Goal: Check status: Check status

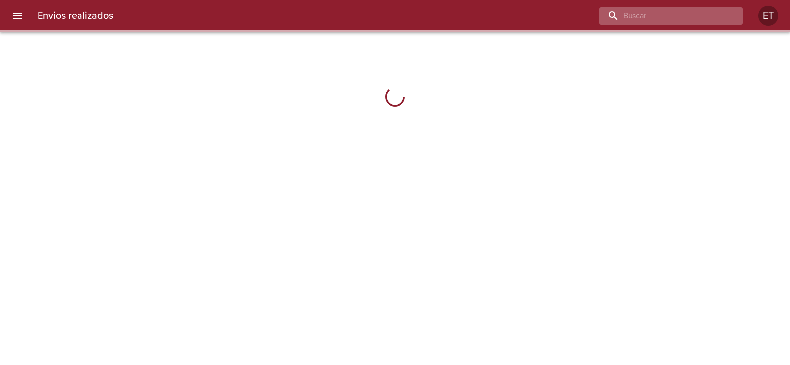
click at [694, 13] on input "buscar" at bounding box center [662, 15] width 126 height 17
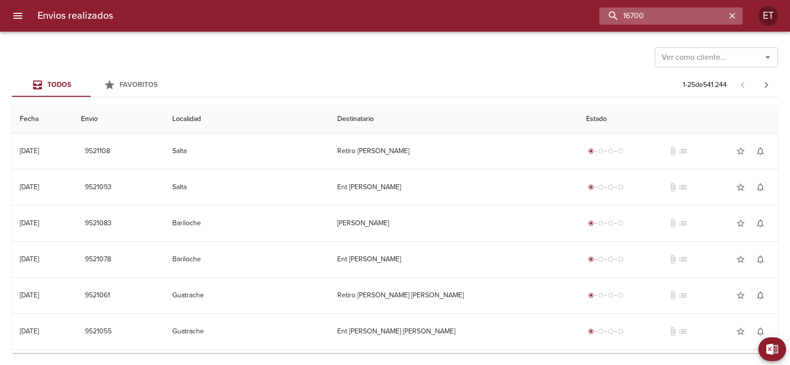
type input "16700"
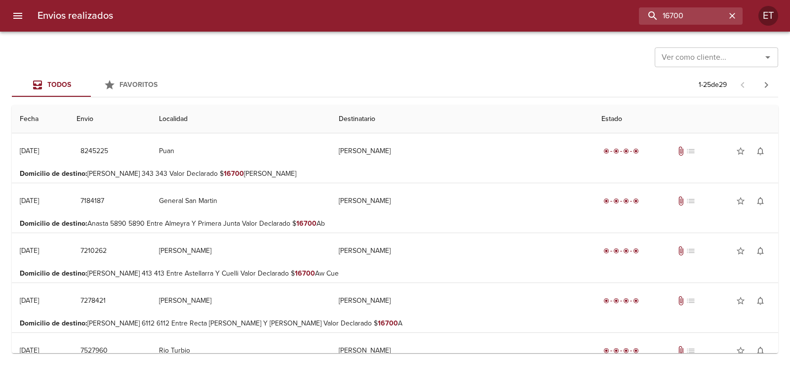
click at [694, 63] on input "Ver como cliente..." at bounding box center [701, 57] width 88 height 14
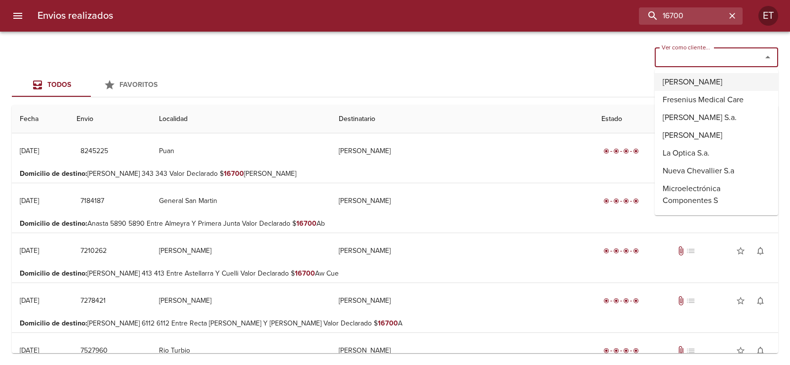
click at [691, 84] on li "[PERSON_NAME]" at bounding box center [715, 82] width 123 height 18
type input "[PERSON_NAME]"
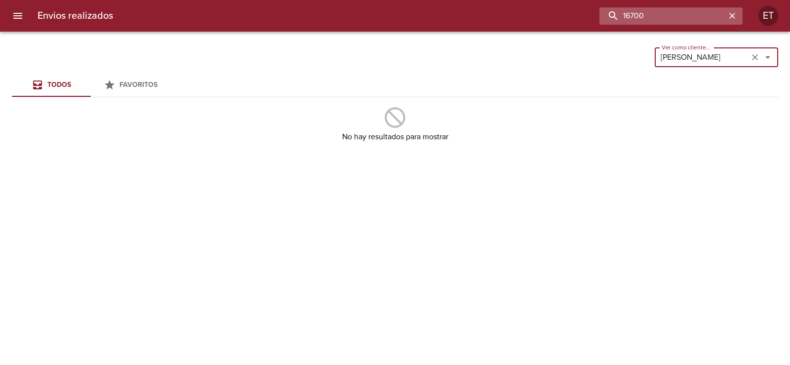
click at [674, 15] on input "16700" at bounding box center [662, 15] width 126 height 17
click at [635, 14] on input "16700" at bounding box center [662, 15] width 126 height 17
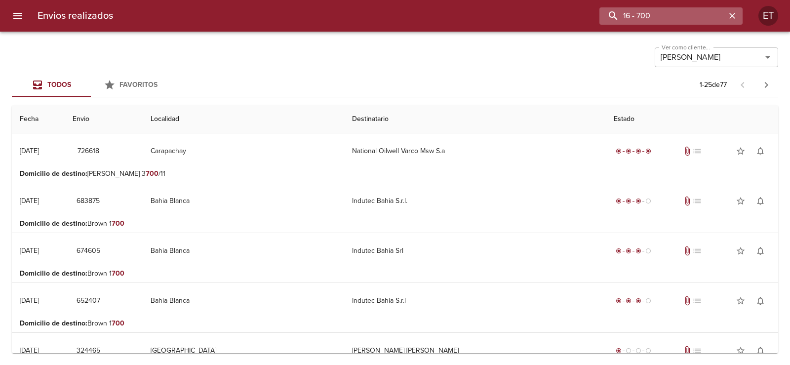
click at [651, 21] on input "16 - 700" at bounding box center [662, 15] width 126 height 17
type input "1"
type input "cementos [PERSON_NAME]"
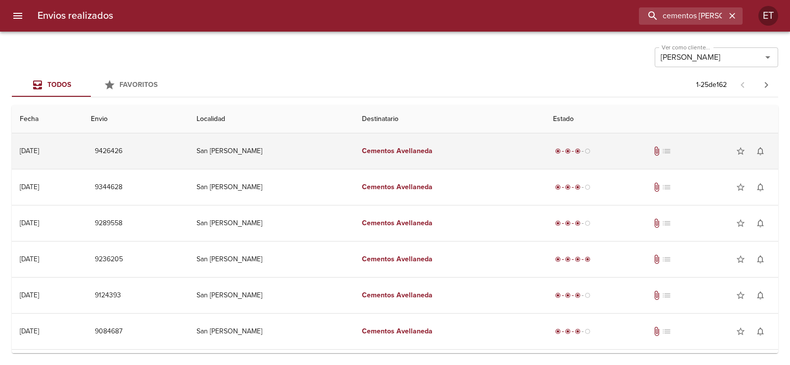
click at [260, 150] on td "San [PERSON_NAME]" at bounding box center [271, 151] width 165 height 36
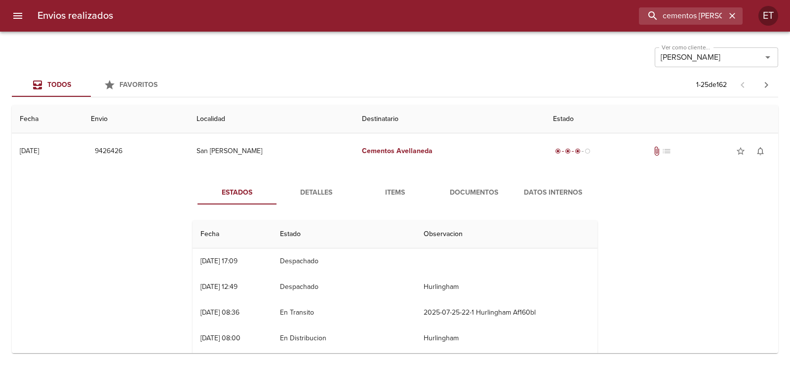
click at [482, 189] on span "Documentos" at bounding box center [473, 193] width 67 height 12
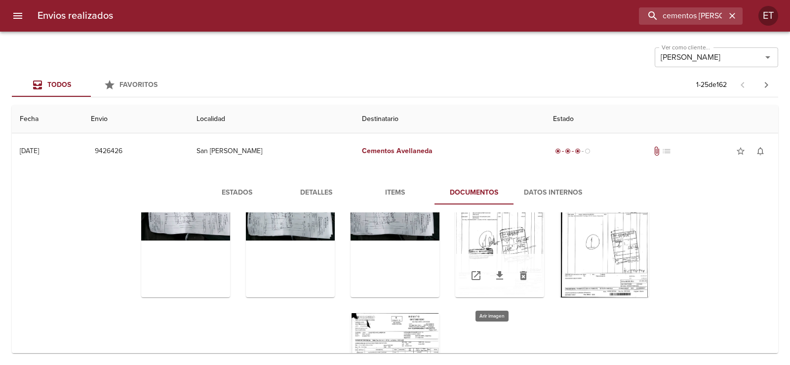
scroll to position [58, 0]
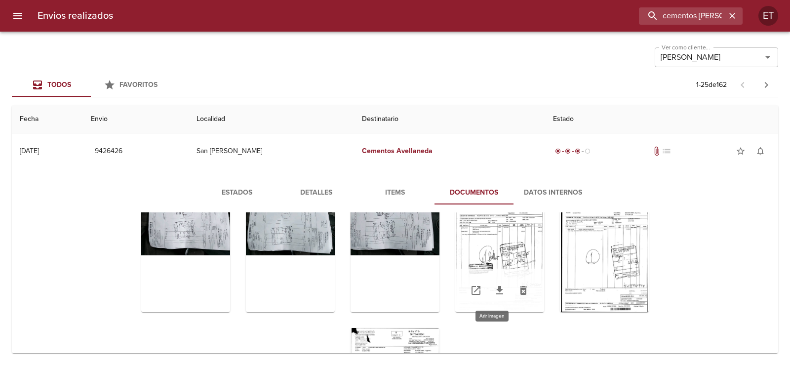
click at [491, 226] on div "Tabla de envíos del cliente" at bounding box center [499, 250] width 89 height 123
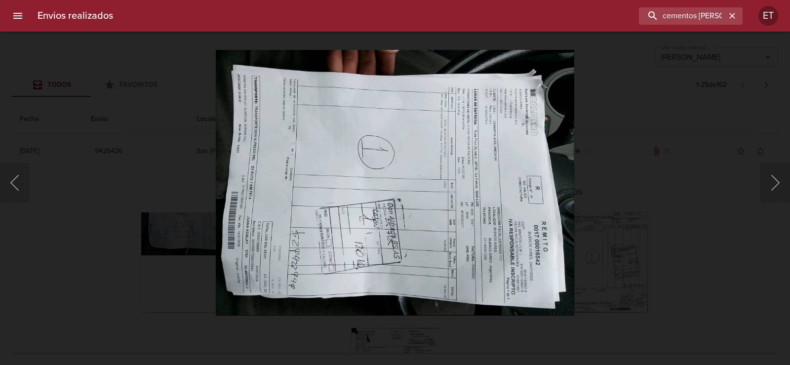
scroll to position [934, 0]
click at [787, 216] on div "Lightbox" at bounding box center [395, 182] width 790 height 365
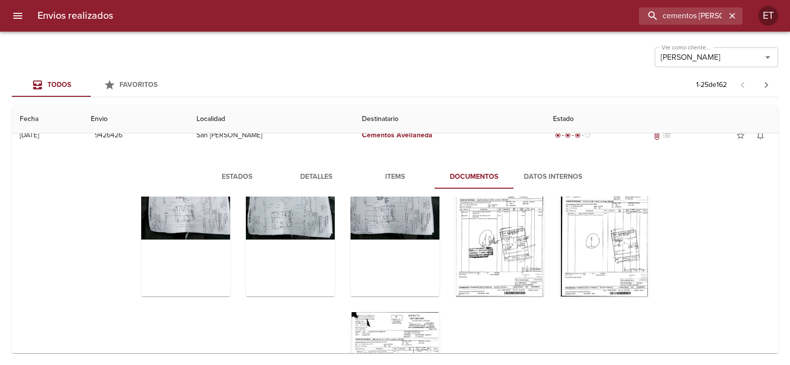
scroll to position [0, 0]
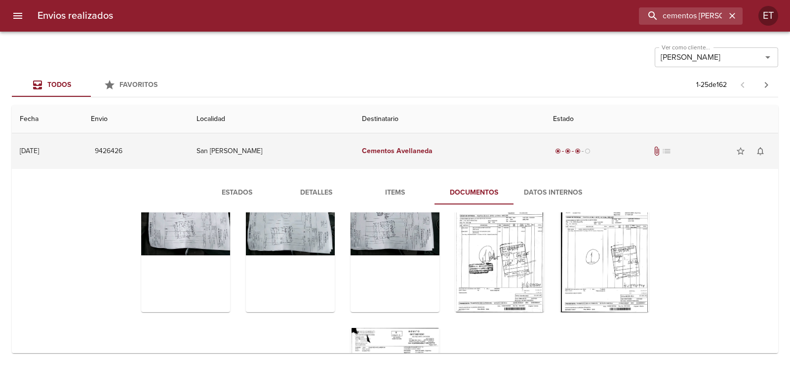
click at [403, 163] on td "Cementos [PERSON_NAME]" at bounding box center [449, 151] width 191 height 36
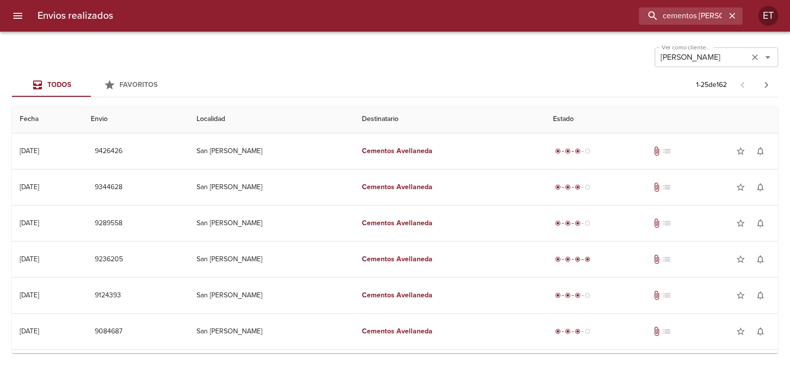
click at [767, 55] on icon "Abrir" at bounding box center [767, 57] width 12 height 12
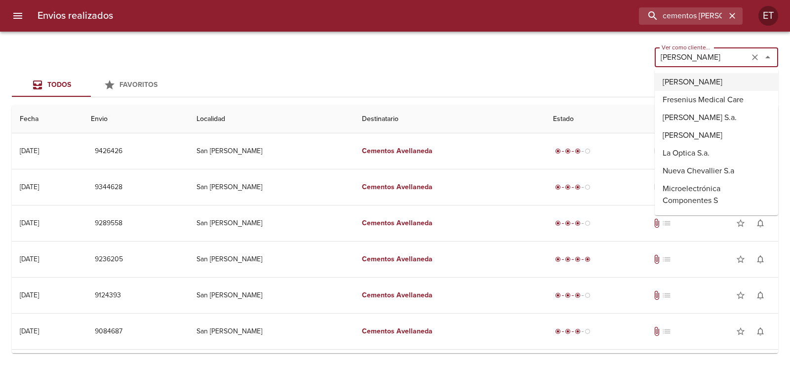
click at [751, 54] on icon "Limpiar" at bounding box center [755, 57] width 10 height 10
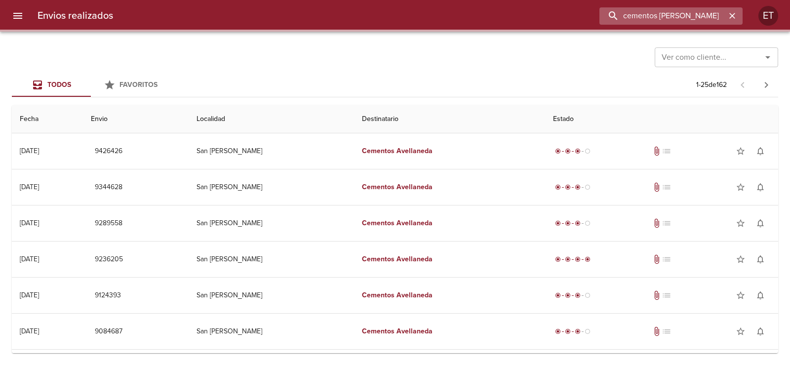
click at [699, 22] on input "cementos [PERSON_NAME]" at bounding box center [662, 15] width 126 height 17
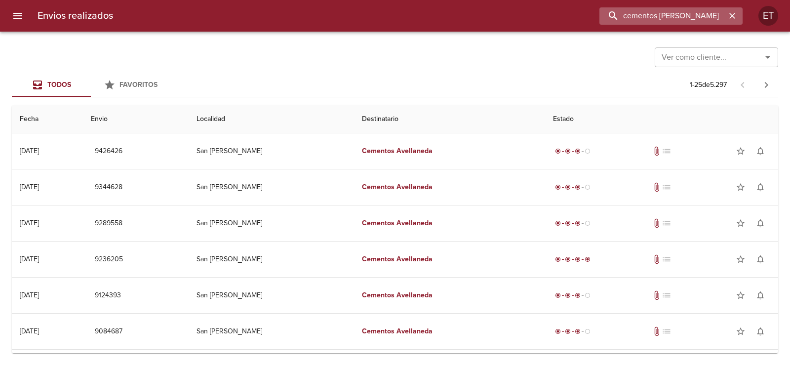
click at [699, 22] on input "cementos [PERSON_NAME]" at bounding box center [662, 15] width 126 height 17
type input "[PERSON_NAME]"
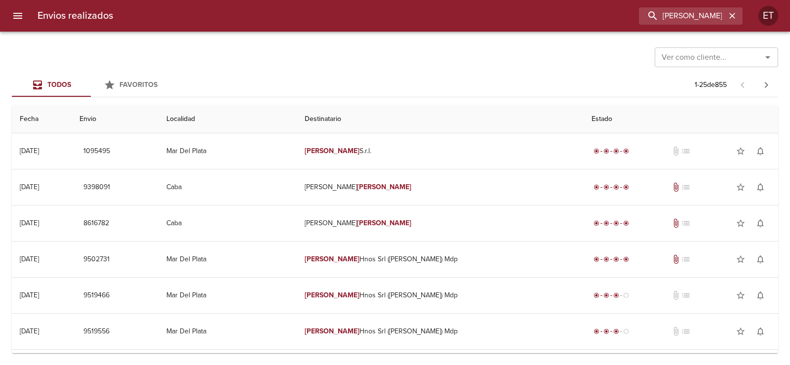
click at [35, 116] on th "Fecha" at bounding box center [42, 119] width 60 height 28
click at [702, 55] on input "Ver como cliente..." at bounding box center [701, 57] width 88 height 14
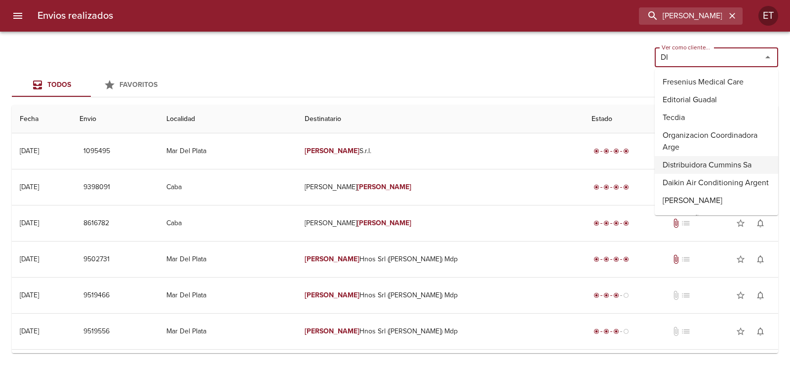
click at [701, 160] on li "Distribuidora Cummins Sa" at bounding box center [715, 165] width 123 height 18
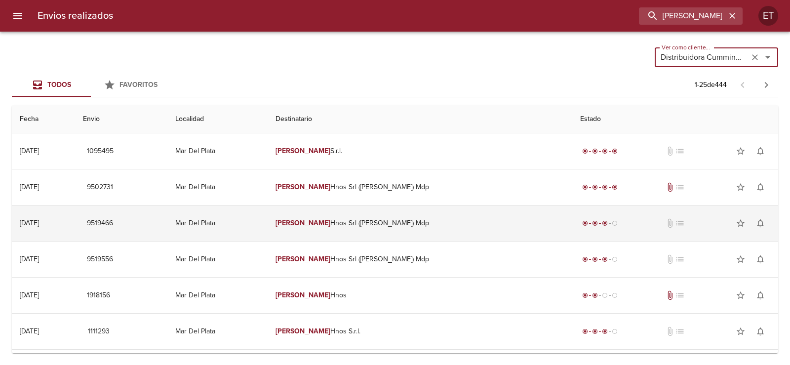
type input "Distribuidora Cummins Sa"
click at [167, 223] on td "9519466" at bounding box center [121, 223] width 92 height 36
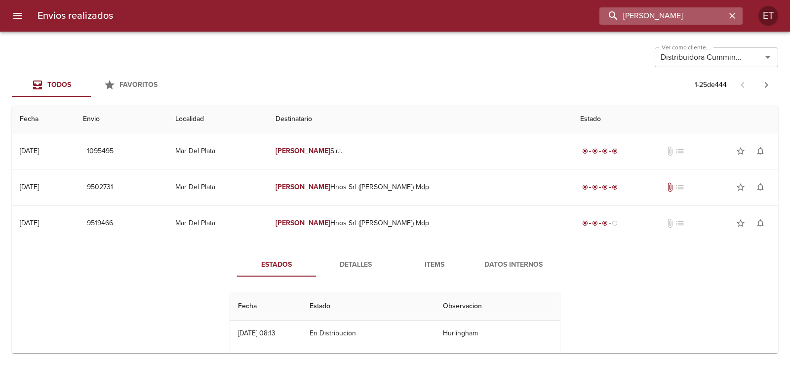
click at [694, 19] on input "[PERSON_NAME]" at bounding box center [662, 15] width 126 height 17
type input "9512254"
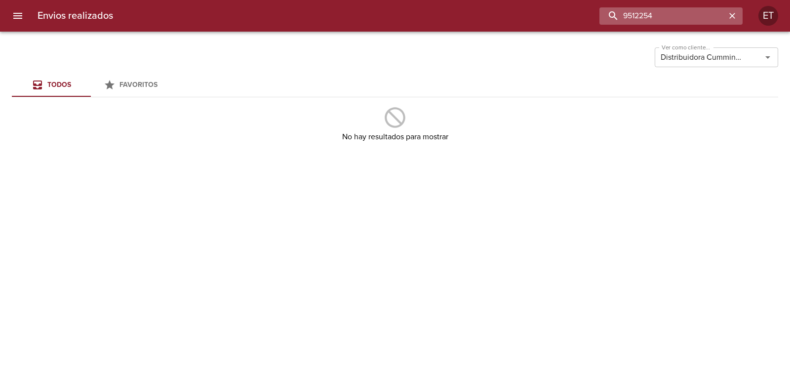
click at [689, 21] on input "9512254" at bounding box center [662, 15] width 126 height 17
click at [718, 60] on input "Distribuidora Cummins Sa" at bounding box center [701, 57] width 88 height 14
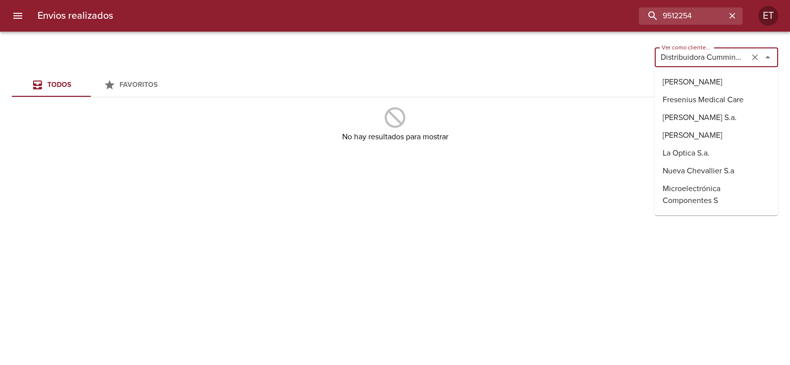
scroll to position [896, 0]
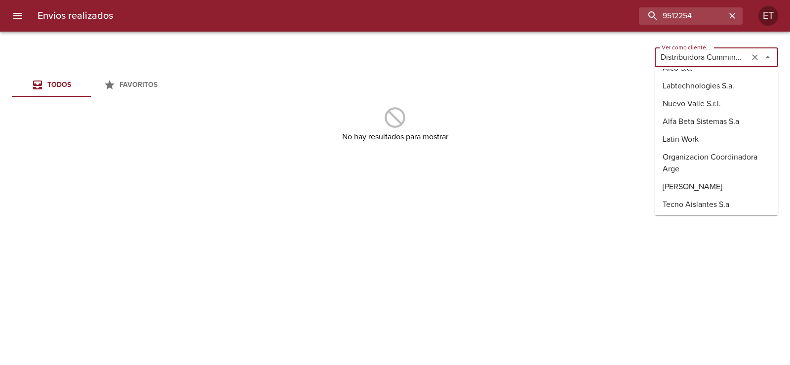
click at [758, 58] on icon "Limpiar" at bounding box center [755, 57] width 10 height 10
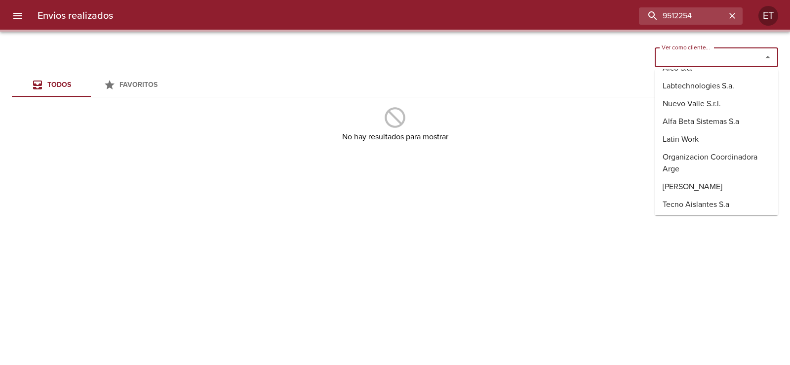
scroll to position [0, 0]
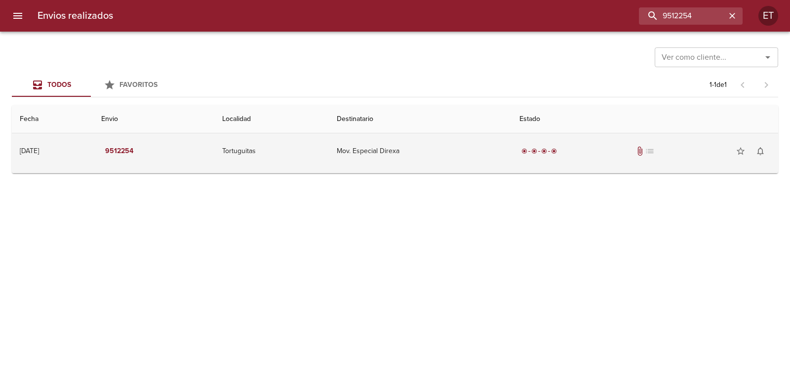
click at [374, 147] on td "Mov. Especial Direxa" at bounding box center [420, 151] width 183 height 36
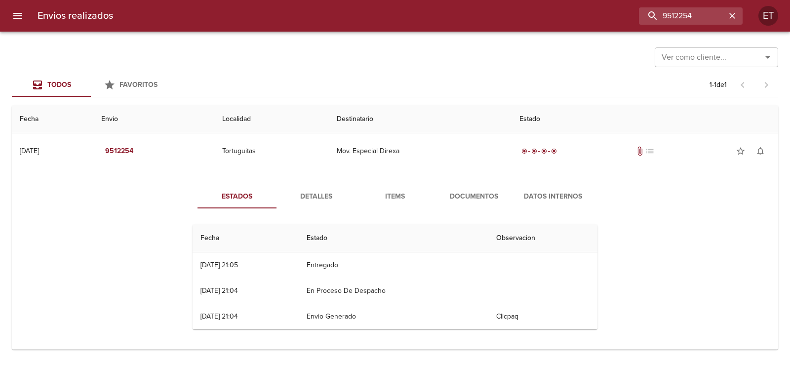
click at [444, 197] on span "Documentos" at bounding box center [473, 196] width 67 height 12
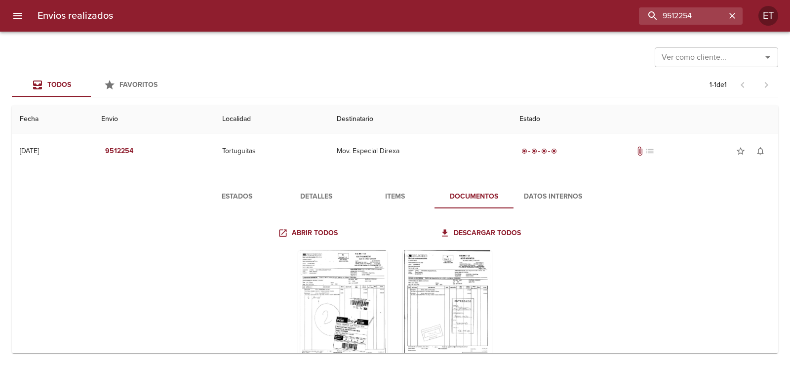
scroll to position [49, 0]
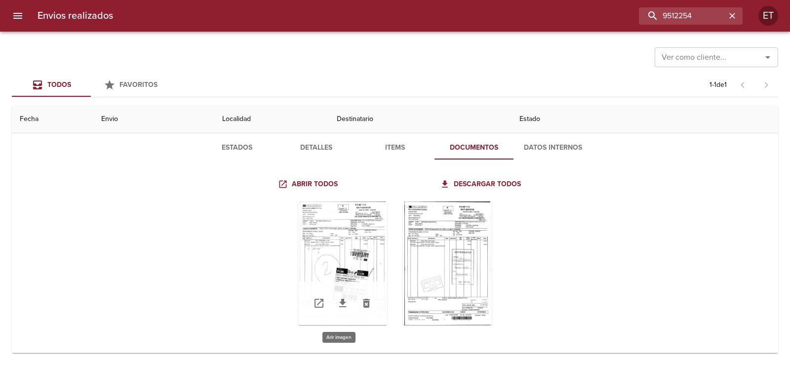
click at [301, 239] on div "Tabla de envíos del cliente" at bounding box center [342, 262] width 89 height 123
